Goal: Information Seeking & Learning: Learn about a topic

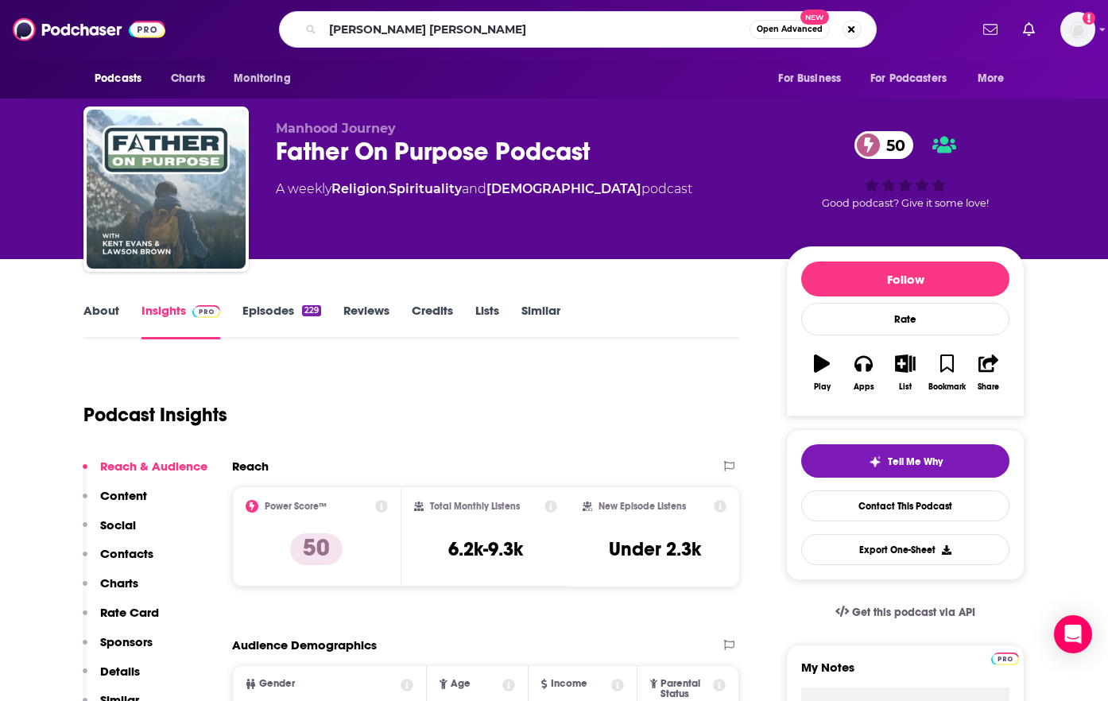
type input "[PERSON_NAME] [PERSON_NAME]"
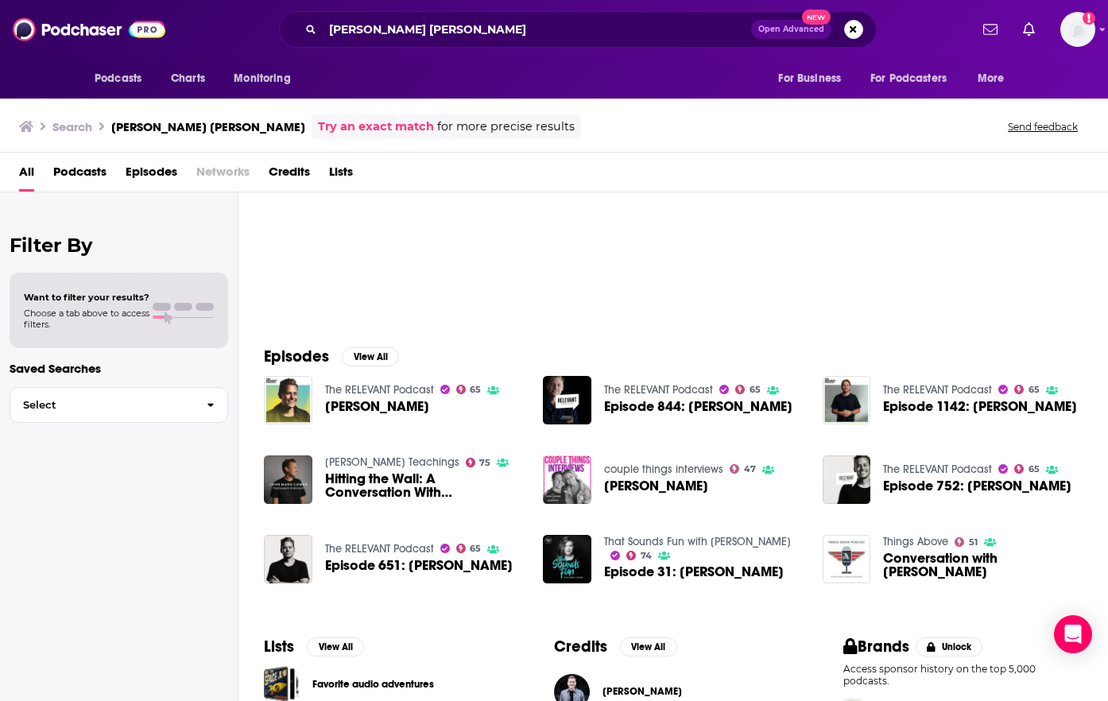
scroll to position [91, 0]
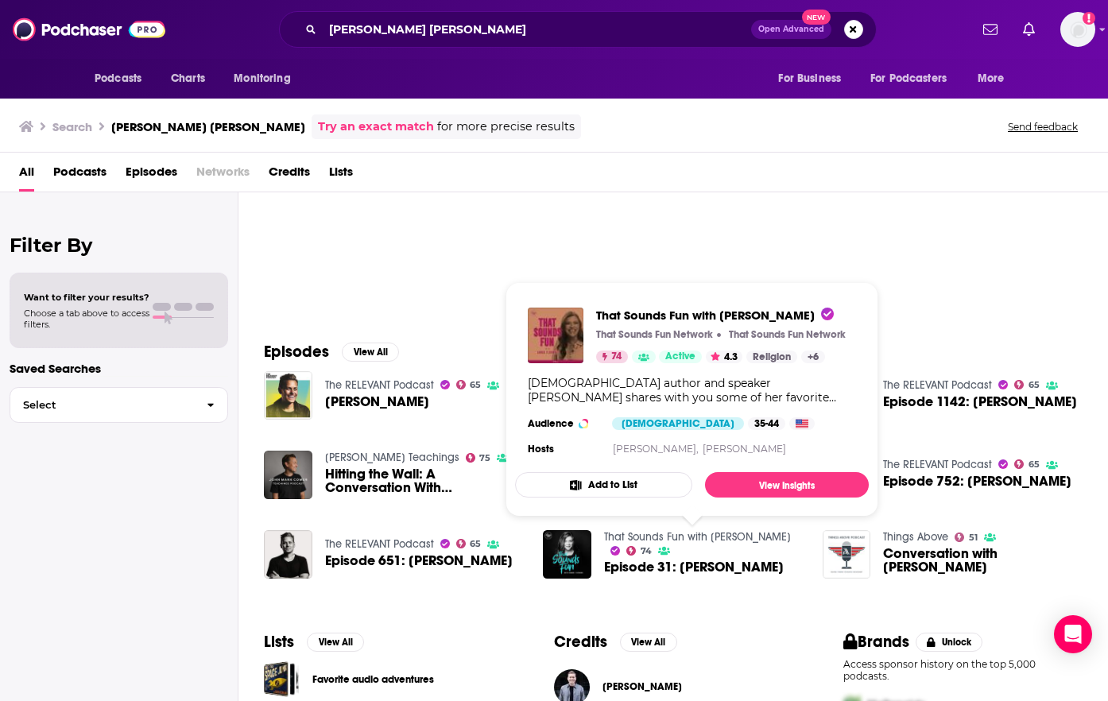
click at [621, 543] on link "That Sounds Fun with [PERSON_NAME]" at bounding box center [697, 537] width 187 height 14
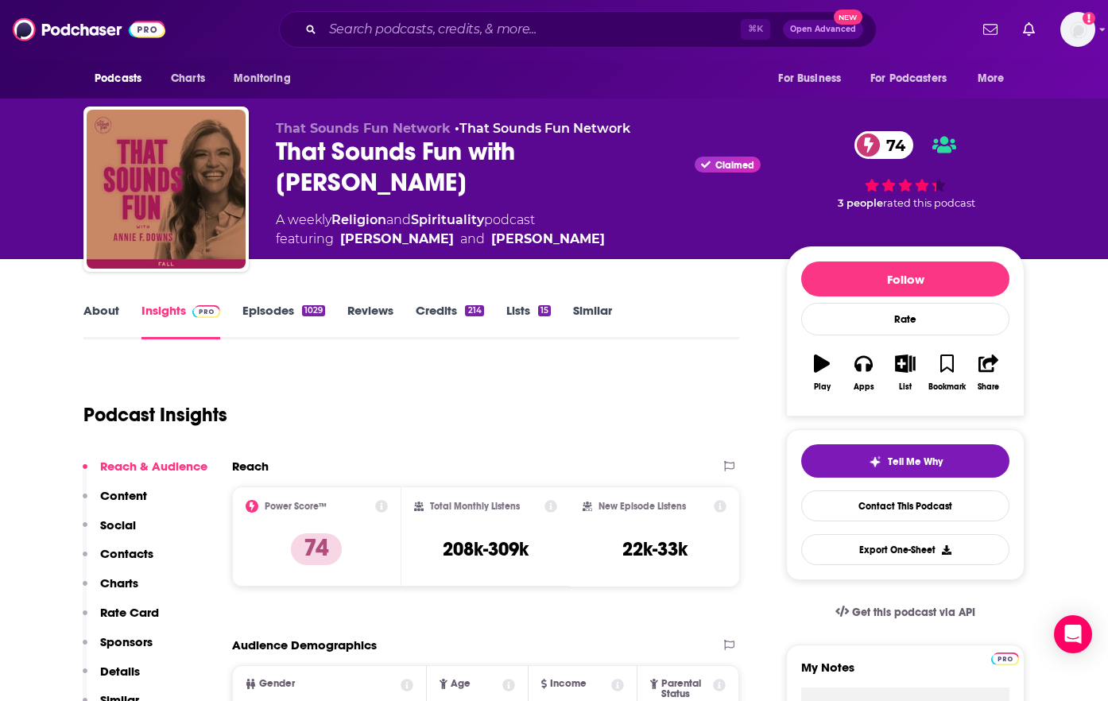
click at [269, 317] on link "Episodes 1029" at bounding box center [283, 321] width 83 height 37
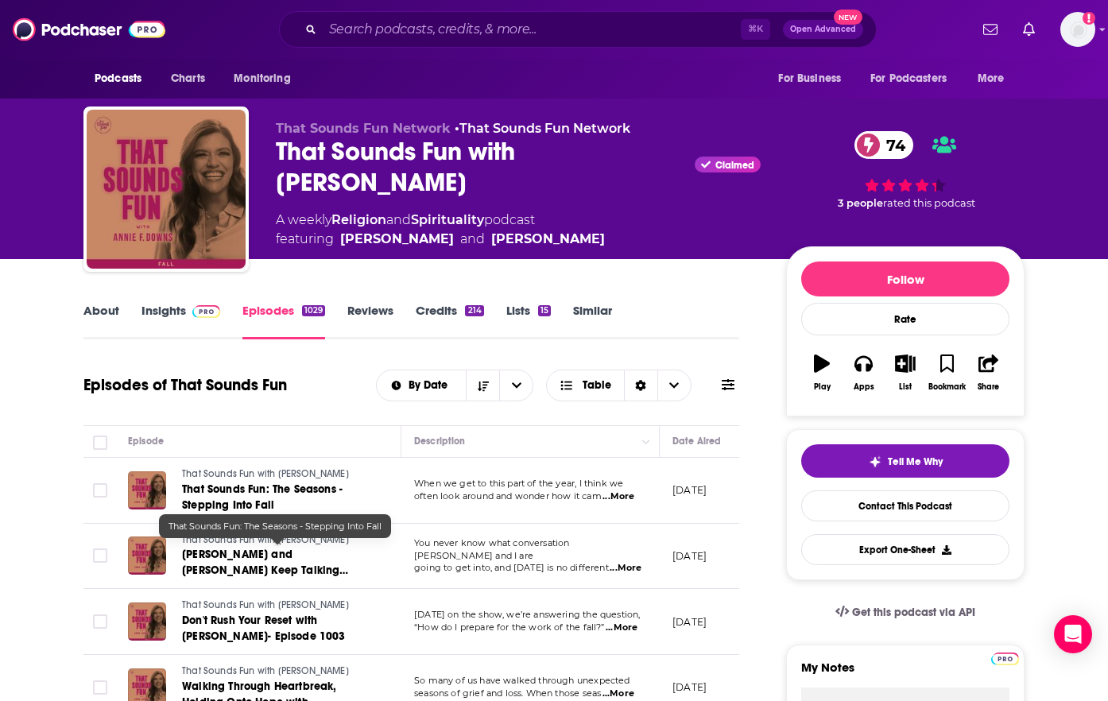
scroll to position [1003, 0]
